Goal: Navigation & Orientation: Go to known website

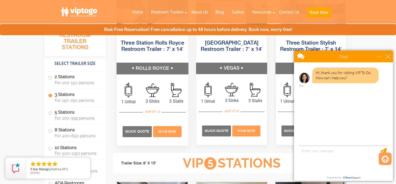
scroll to position [729, 0]
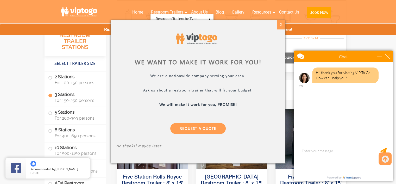
click at [281, 24] on div "X" at bounding box center [281, 24] width 8 height 9
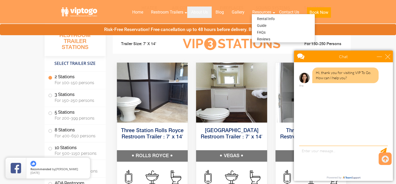
scroll to position [469, 0]
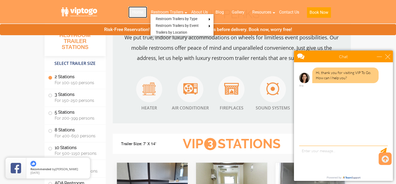
click at [137, 12] on link "Home" at bounding box center [137, 12] width 19 height 11
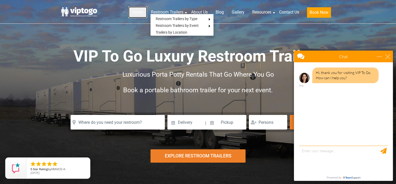
click at [138, 11] on link "Home" at bounding box center [137, 12] width 19 height 11
click at [85, 10] on link at bounding box center [82, 12] width 47 height 16
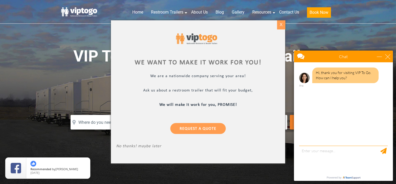
click at [281, 24] on div "X" at bounding box center [281, 24] width 8 height 9
